Goal: Use online tool/utility: Utilize a website feature to perform a specific function

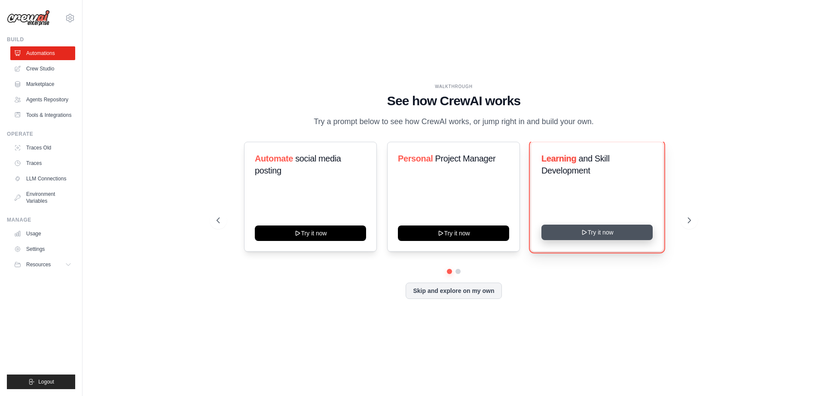
click at [615, 234] on button "Try it now" at bounding box center [596, 232] width 111 height 15
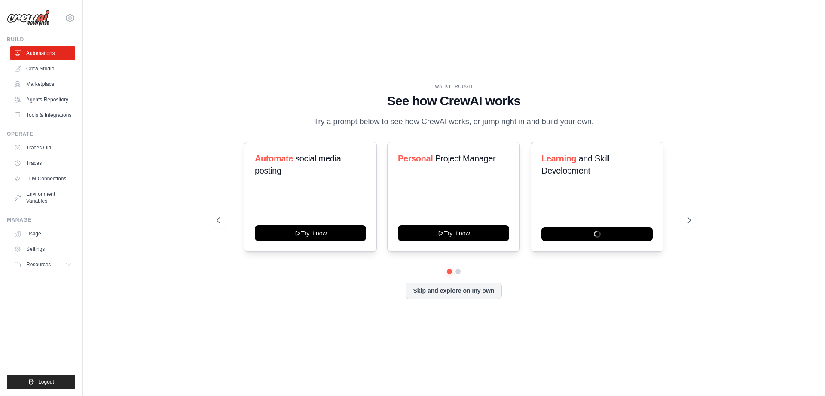
click at [134, 254] on div "WALKTHROUGH See how CrewAI works Try a prompt below to see how CrewAI works, or…" at bounding box center [453, 198] width 715 height 379
click at [275, 308] on div "WALKTHROUGH See how CrewAI works Try a prompt below to see how CrewAI works, or…" at bounding box center [453, 197] width 495 height 229
click at [147, 78] on div "WALKTHROUGH See how CrewAI works Try a prompt below to see how CrewAI works, or…" at bounding box center [453, 198] width 715 height 379
click at [596, 198] on div "Learning and Skill Development" at bounding box center [597, 197] width 133 height 110
click at [574, 176] on h3 "Learning and Skill Development" at bounding box center [596, 165] width 111 height 24
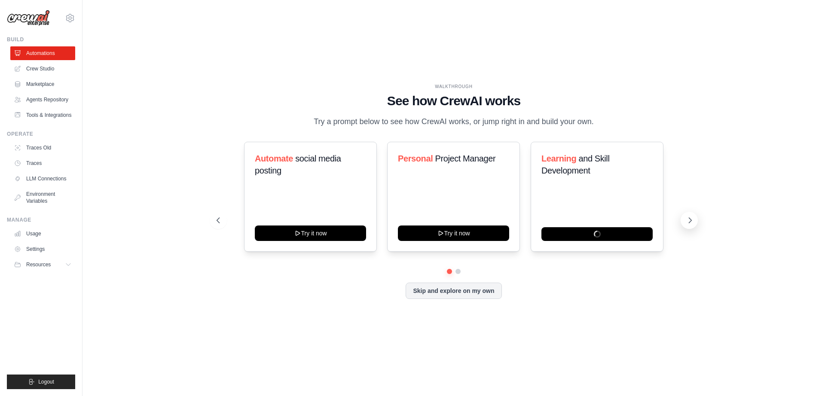
click at [688, 223] on icon at bounding box center [690, 220] width 9 height 9
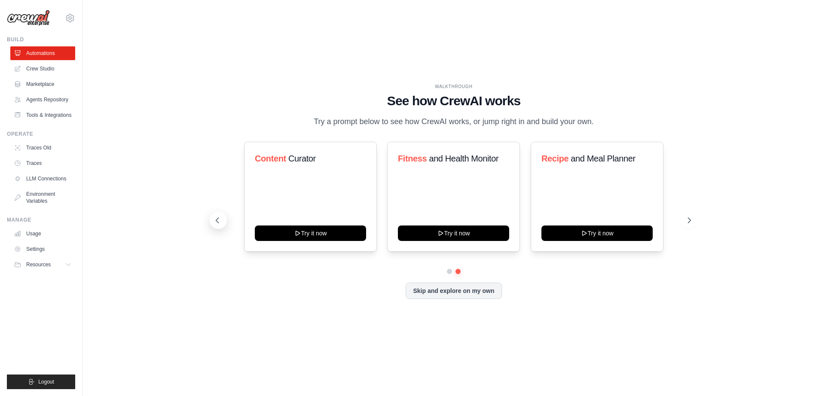
click at [218, 221] on icon at bounding box center [217, 220] width 9 height 9
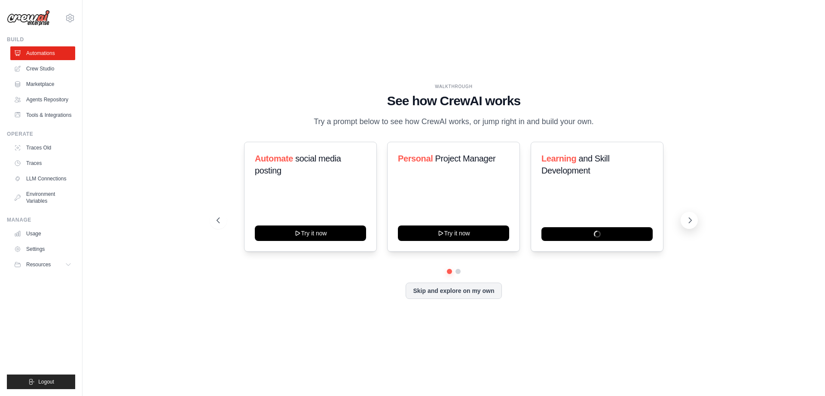
click at [690, 220] on icon at bounding box center [690, 220] width 3 height 5
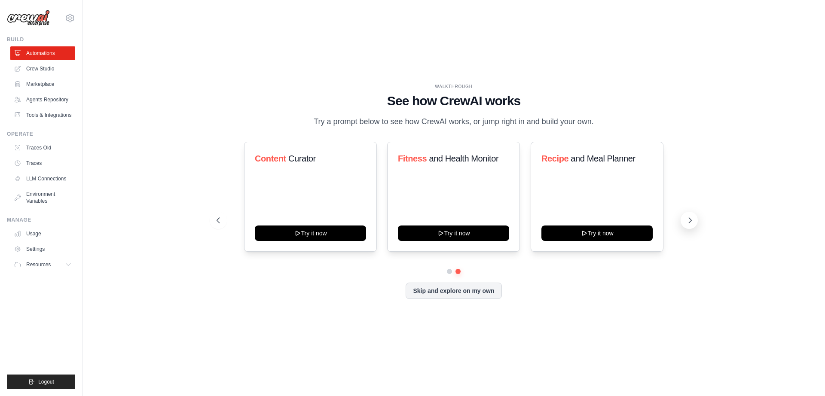
click at [690, 220] on icon at bounding box center [690, 220] width 3 height 5
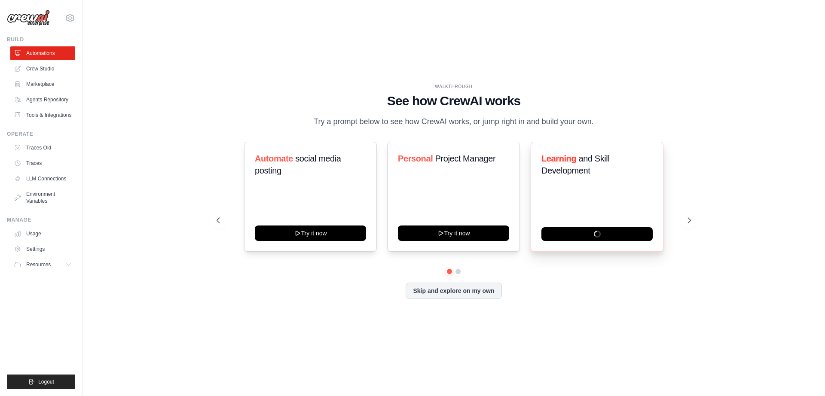
click at [569, 197] on div "Learning and Skill Development" at bounding box center [597, 197] width 133 height 110
click at [588, 244] on div "Learning and Skill Development" at bounding box center [597, 197] width 133 height 110
click at [37, 68] on link "Crew Studio" at bounding box center [43, 69] width 65 height 14
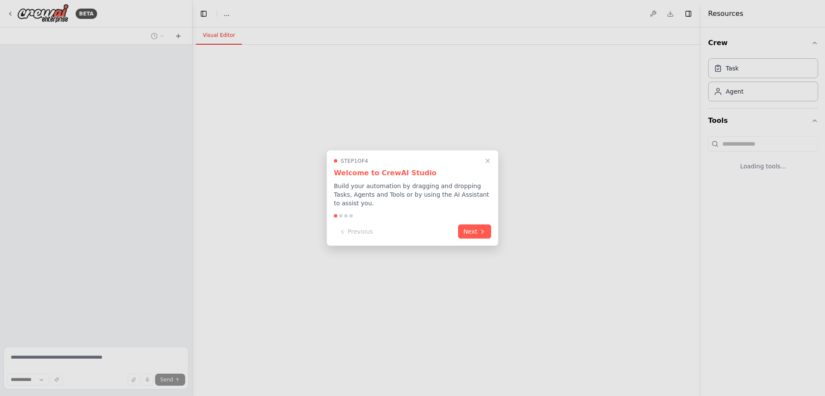
select select "****"
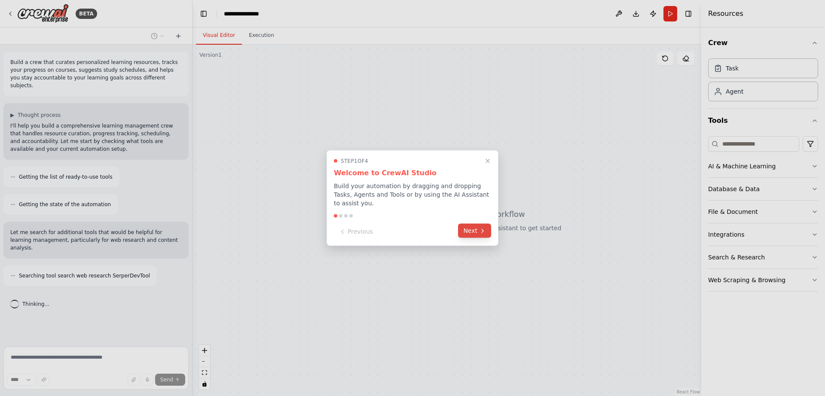
click at [482, 230] on icon at bounding box center [482, 230] width 7 height 7
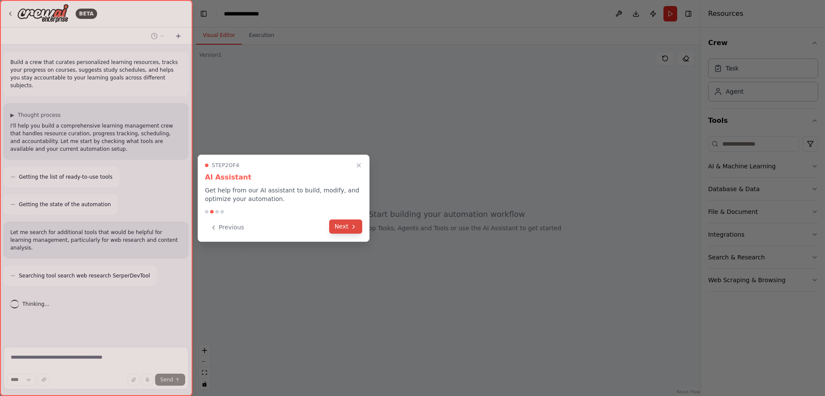
click at [348, 229] on button "Next" at bounding box center [345, 227] width 33 height 14
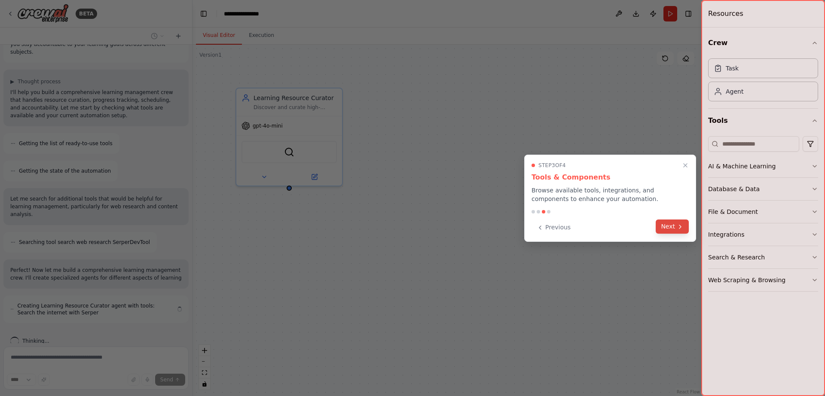
scroll to position [41, 0]
click at [680, 226] on icon at bounding box center [680, 226] width 2 height 3
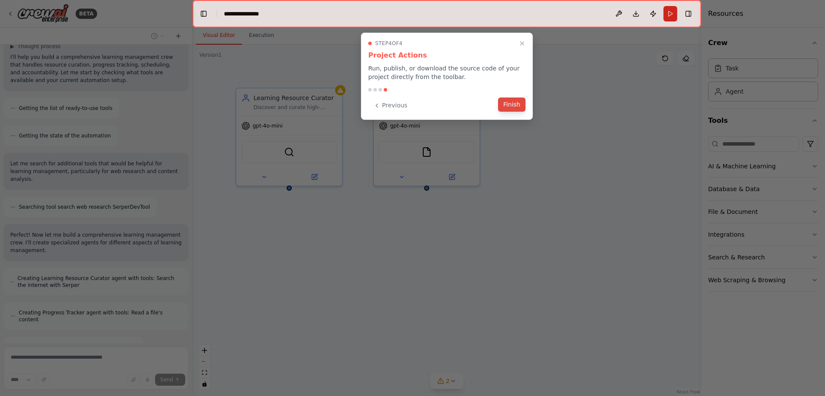
scroll to position [96, 0]
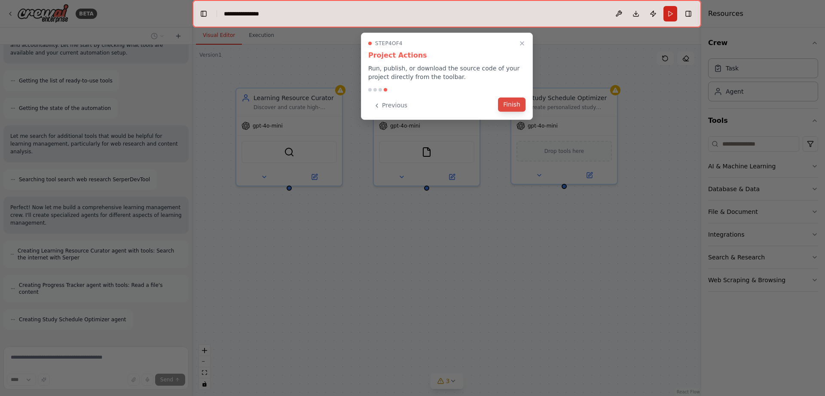
click at [511, 104] on button "Finish" at bounding box center [511, 105] width 27 height 14
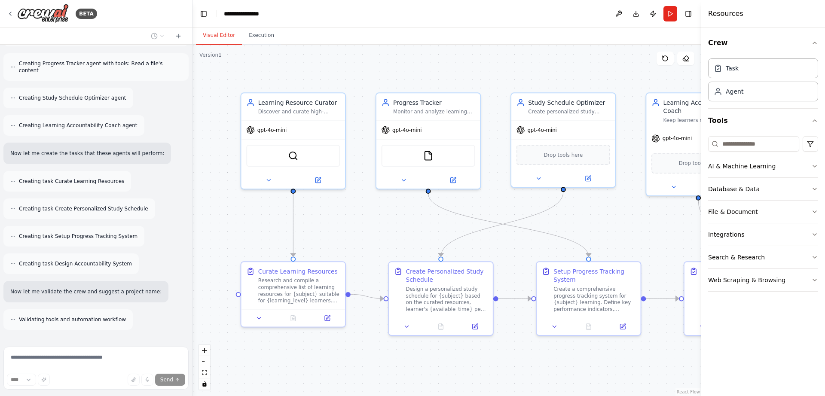
scroll to position [345, 0]
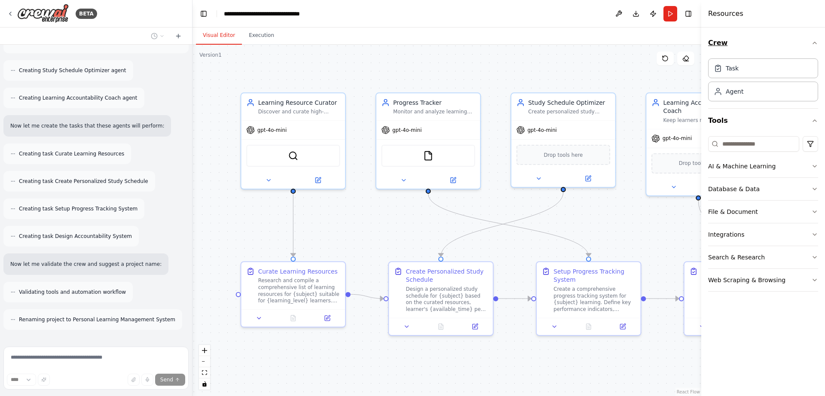
click at [815, 43] on icon "button" at bounding box center [814, 43] width 7 height 7
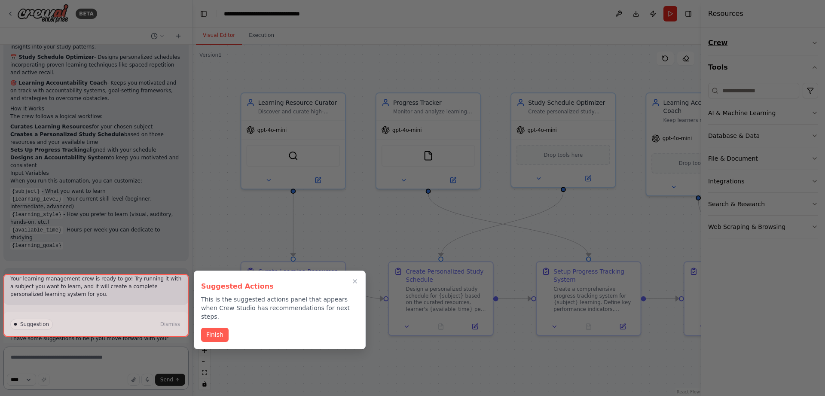
scroll to position [721, 0]
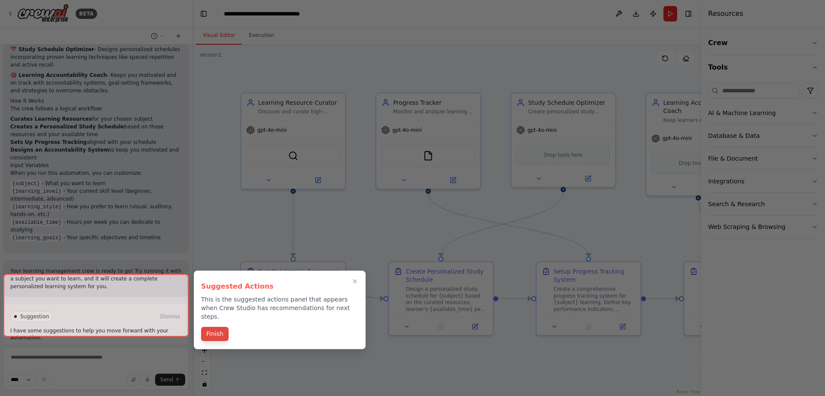
click at [217, 327] on button "Finish" at bounding box center [214, 334] width 27 height 14
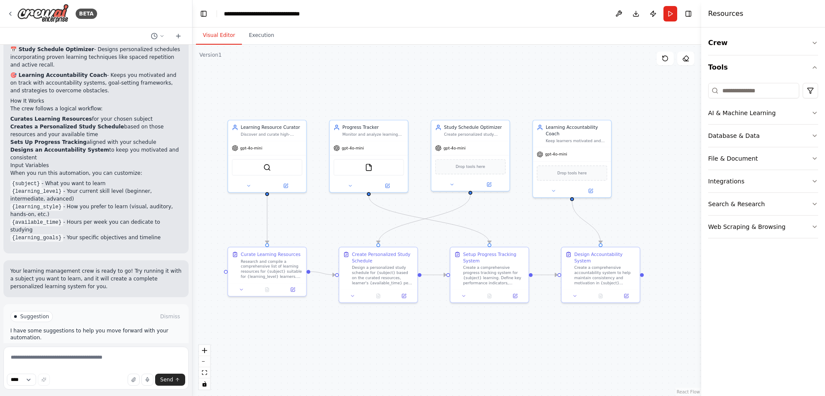
drag, startPoint x: 408, startPoint y: 233, endPoint x: 359, endPoint y: 225, distance: 49.7
click at [359, 225] on div ".deletable-edge-delete-btn { width: 20px; height: 20px; border: 0px solid #ffff…" at bounding box center [446, 220] width 509 height 351
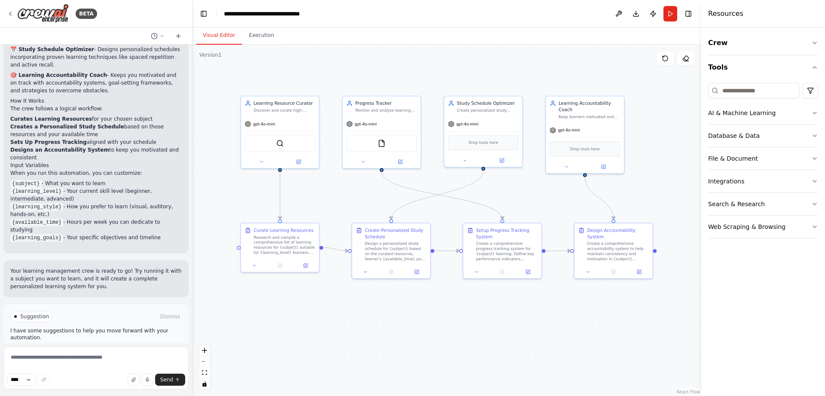
drag, startPoint x: 351, startPoint y: 223, endPoint x: 364, endPoint y: 198, distance: 27.3
click at [364, 198] on div ".deletable-edge-delete-btn { width: 20px; height: 20px; border: 0px solid #ffff…" at bounding box center [446, 220] width 509 height 351
click at [11, 13] on icon at bounding box center [10, 13] width 7 height 7
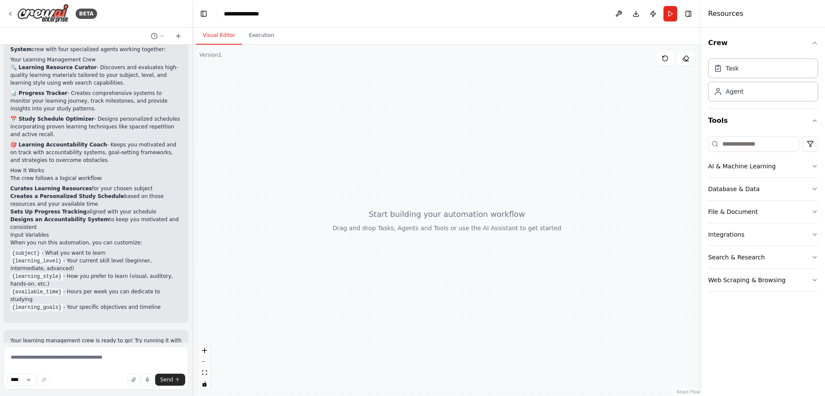
scroll to position [651, 0]
click at [256, 35] on button "Execution" at bounding box center [261, 36] width 39 height 18
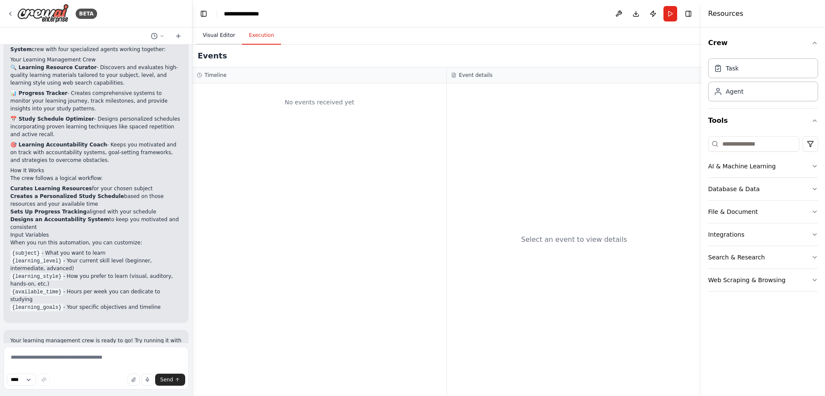
click at [221, 35] on button "Visual Editor" at bounding box center [219, 36] width 46 height 18
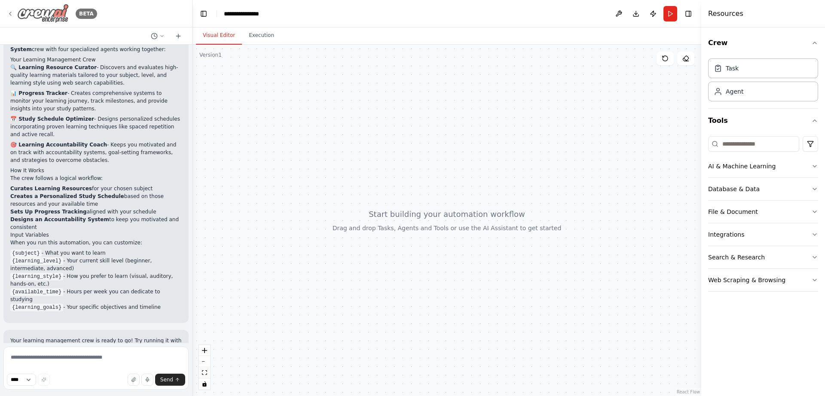
click at [7, 12] on icon at bounding box center [10, 13] width 7 height 7
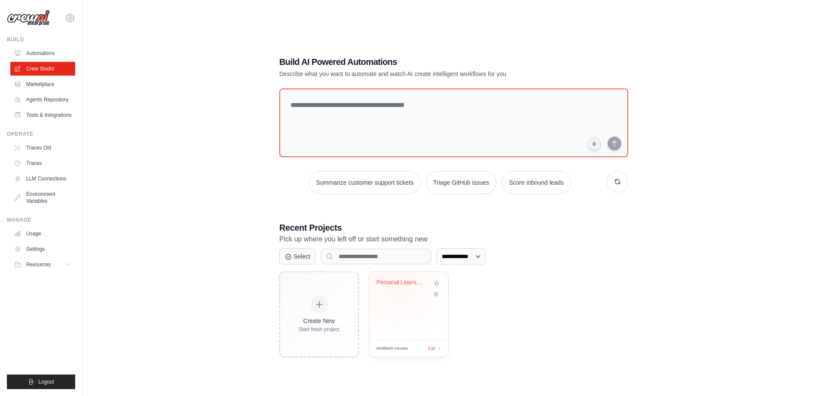
click at [397, 282] on div "Personal Learning Management System" at bounding box center [402, 283] width 52 height 8
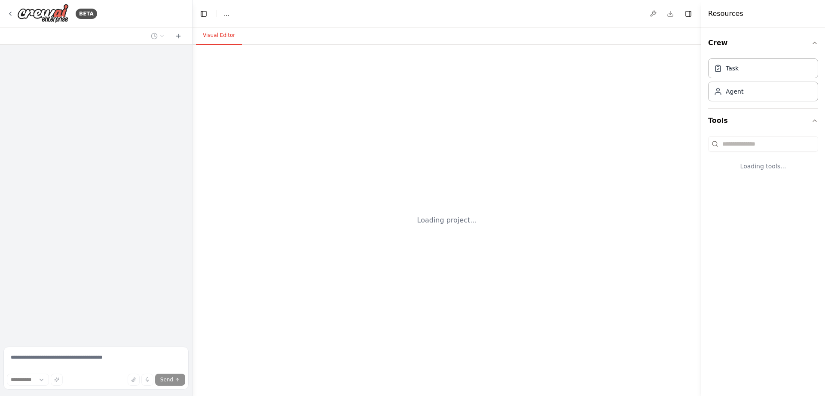
select select "****"
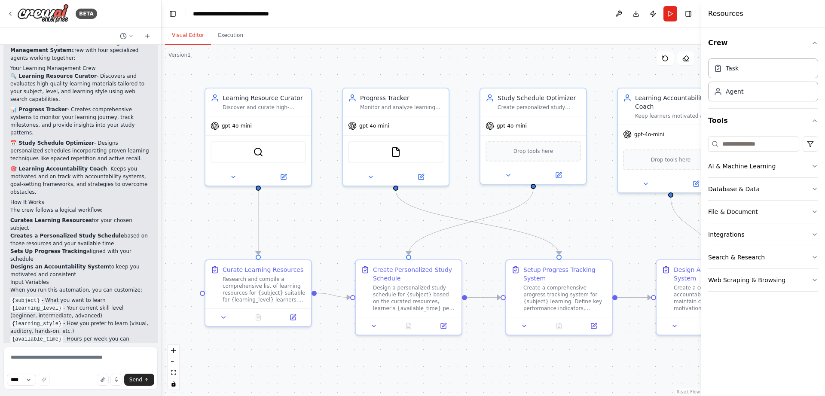
scroll to position [711, 0]
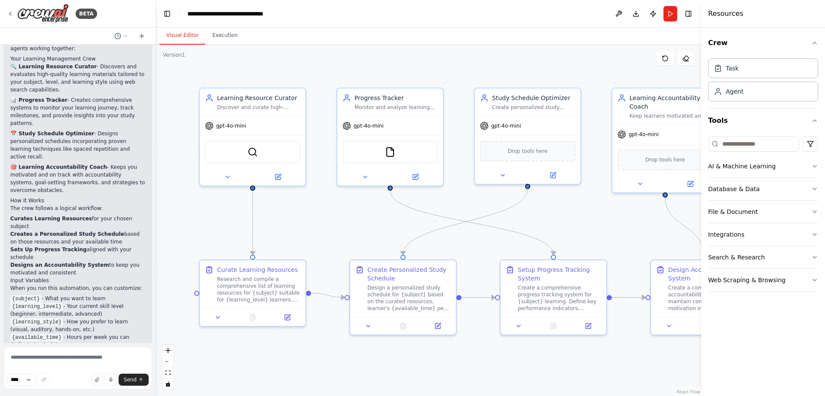
drag, startPoint x: 192, startPoint y: 196, endPoint x: 156, endPoint y: 196, distance: 36.1
click at [156, 196] on div "BETA Build a crew that curates personalized learning resources, tracks your pro…" at bounding box center [412, 198] width 825 height 396
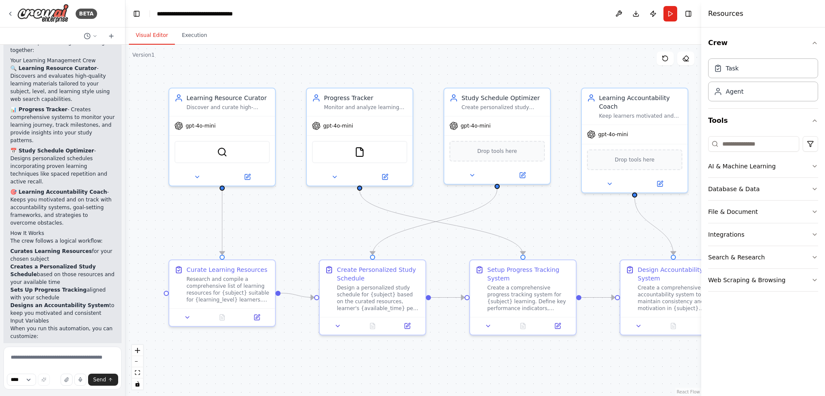
scroll to position [812, 0]
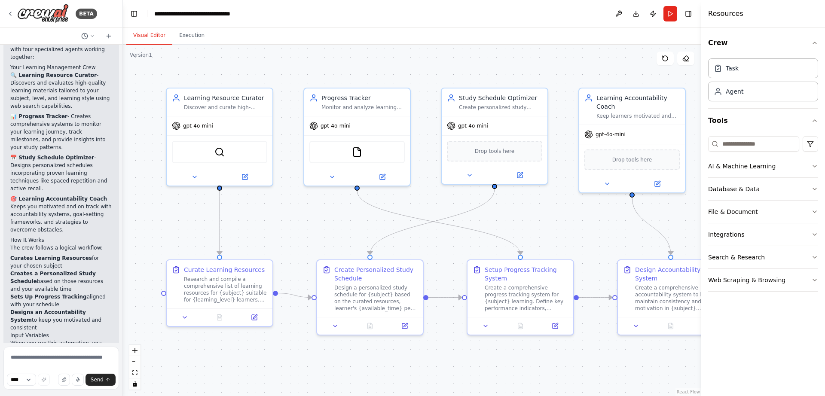
drag, startPoint x: 155, startPoint y: 202, endPoint x: 123, endPoint y: 199, distance: 32.4
click at [123, 199] on div "BETA Build a crew that curates personalized learning resources, tracks your pro…" at bounding box center [412, 198] width 825 height 396
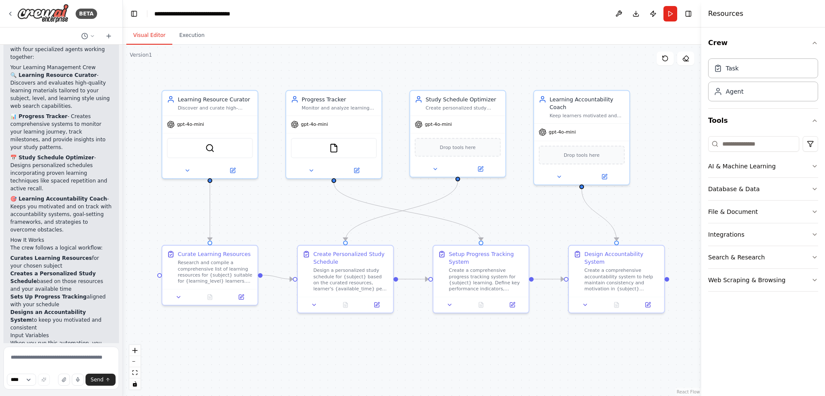
drag, startPoint x: 526, startPoint y: 241, endPoint x: 503, endPoint y: 229, distance: 25.6
click at [503, 229] on div ".deletable-edge-delete-btn { width: 20px; height: 20px; border: 0px solid #ffff…" at bounding box center [412, 220] width 578 height 351
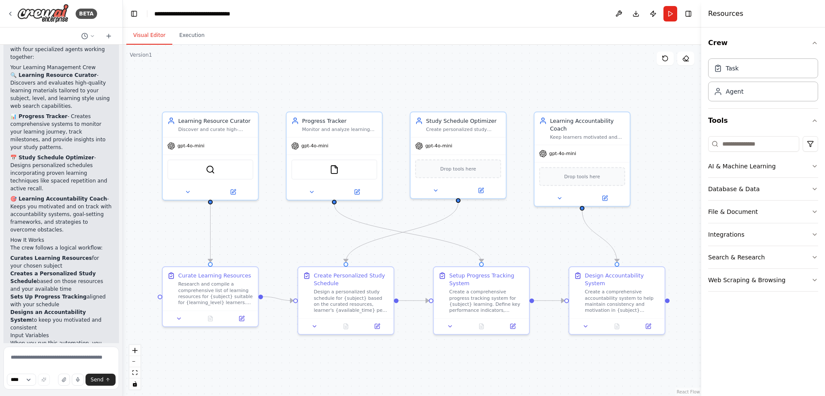
drag, startPoint x: 408, startPoint y: 235, endPoint x: 409, endPoint y: 256, distance: 21.5
click at [409, 256] on div ".deletable-edge-delete-btn { width: 20px; height: 20px; border: 0px solid #ffff…" at bounding box center [412, 220] width 578 height 351
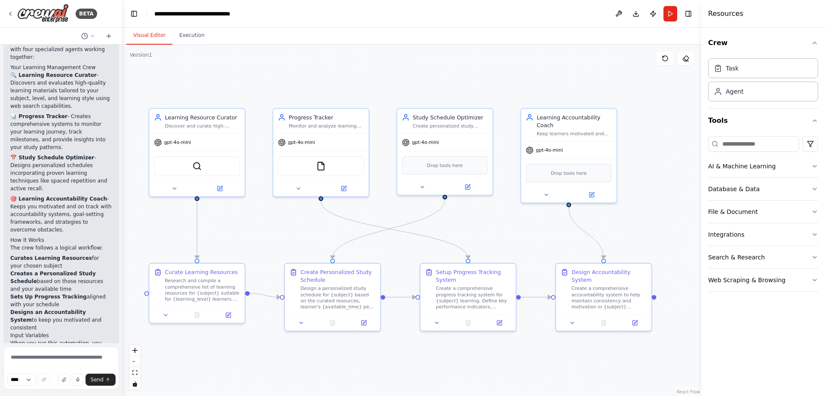
drag, startPoint x: 406, startPoint y: 253, endPoint x: 393, endPoint y: 249, distance: 13.8
click at [393, 249] on div ".deletable-edge-delete-btn { width: 20px; height: 20px; border: 0px solid #ffff…" at bounding box center [412, 220] width 578 height 351
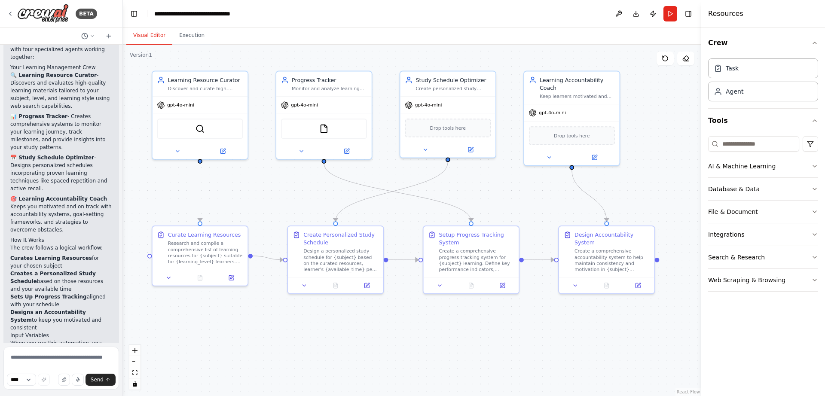
drag, startPoint x: 393, startPoint y: 354, endPoint x: 396, endPoint y: 316, distance: 37.5
click at [396, 316] on div ".deletable-edge-delete-btn { width: 20px; height: 20px; border: 0px solid #ffff…" at bounding box center [412, 220] width 578 height 351
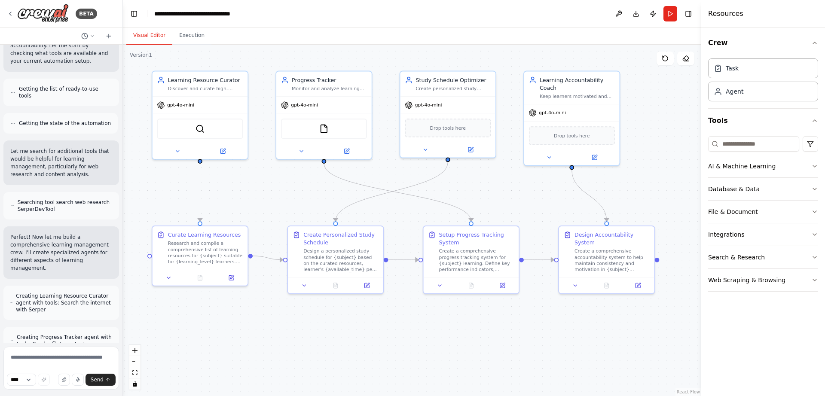
scroll to position [127, 0]
